Goal: Use online tool/utility: Use online tool/utility

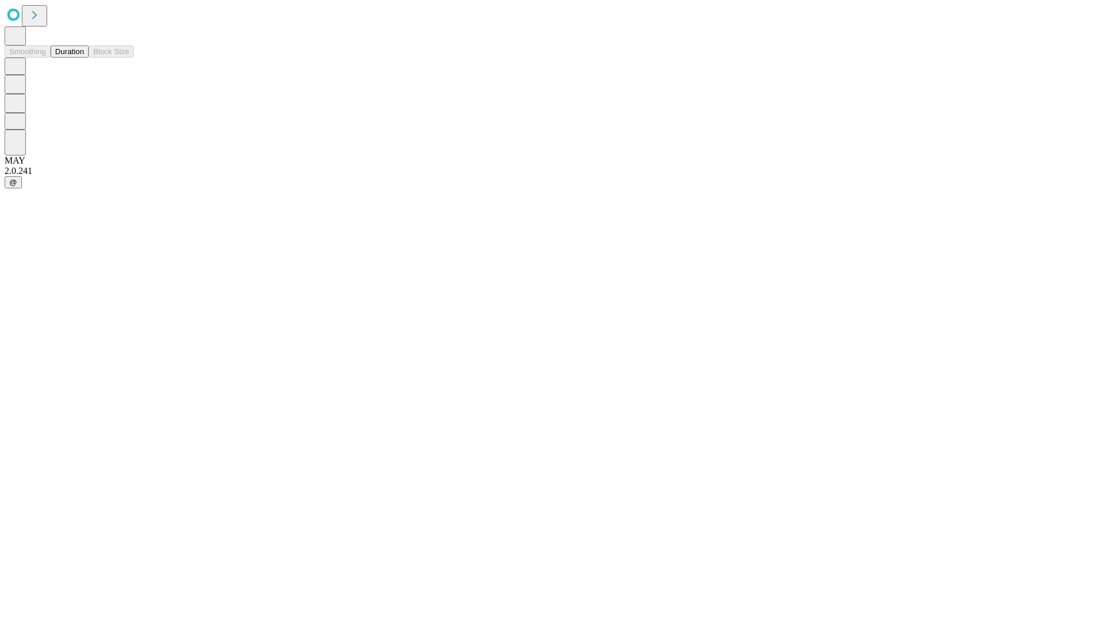
click at [84, 58] on button "Duration" at bounding box center [70, 51] width 38 height 12
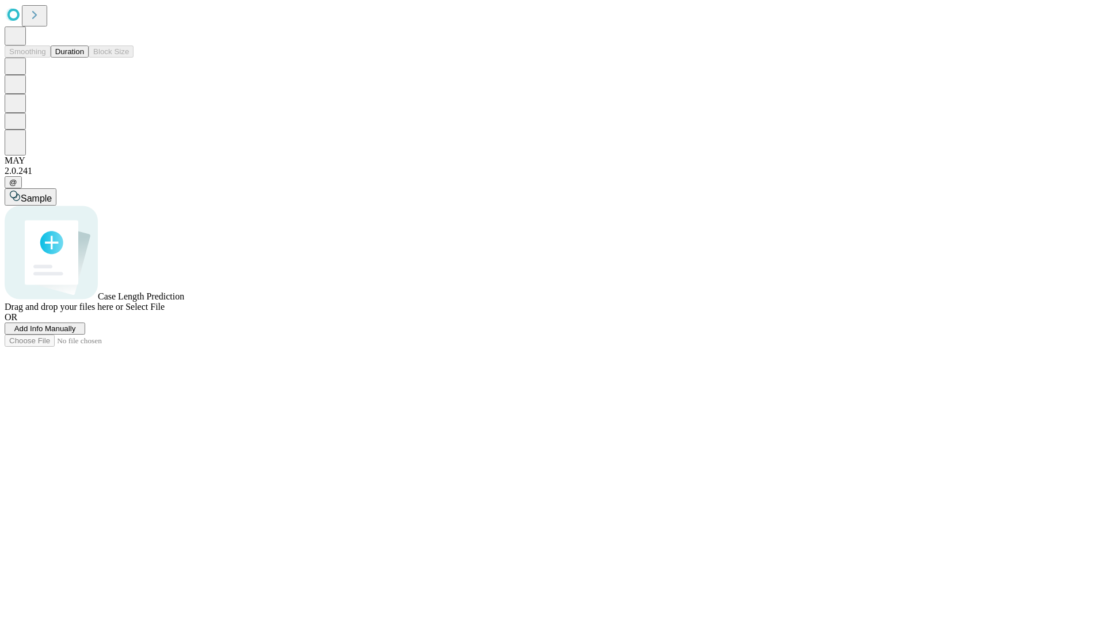
click at [165, 311] on span "Select File" at bounding box center [145, 307] width 39 height 10
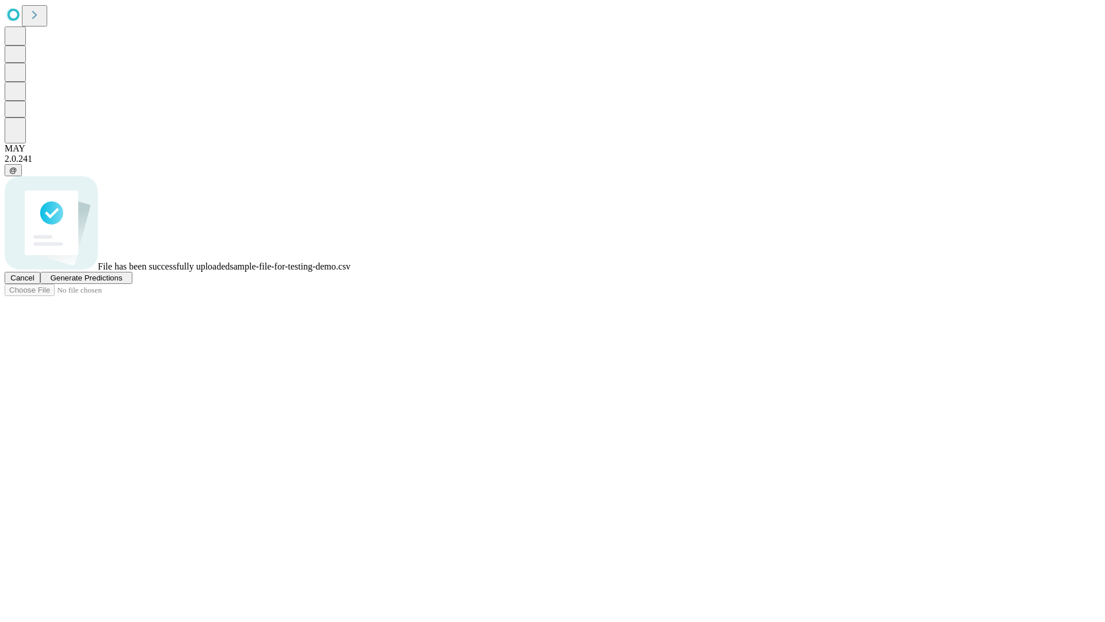
click at [122, 282] on span "Generate Predictions" at bounding box center [86, 277] width 72 height 9
